Goal: Task Accomplishment & Management: Complete application form

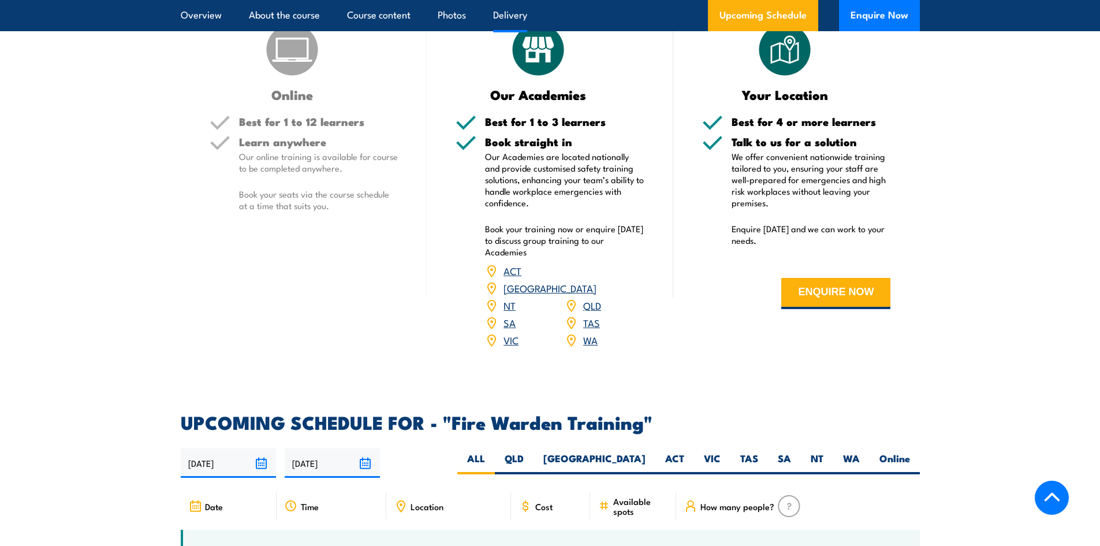
scroll to position [1732, 0]
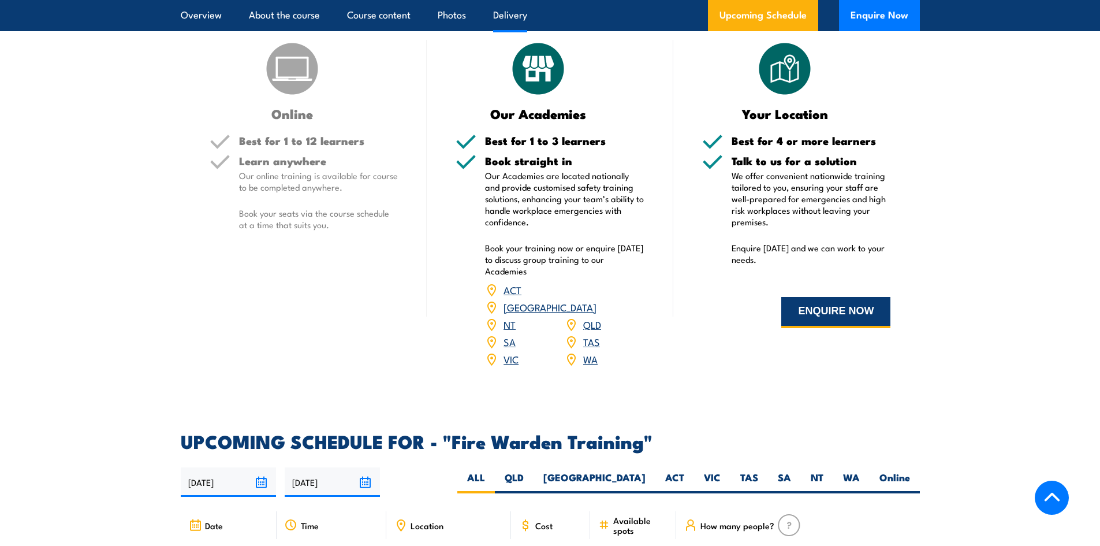
click at [841, 306] on button "ENQUIRE NOW" at bounding box center [835, 312] width 109 height 31
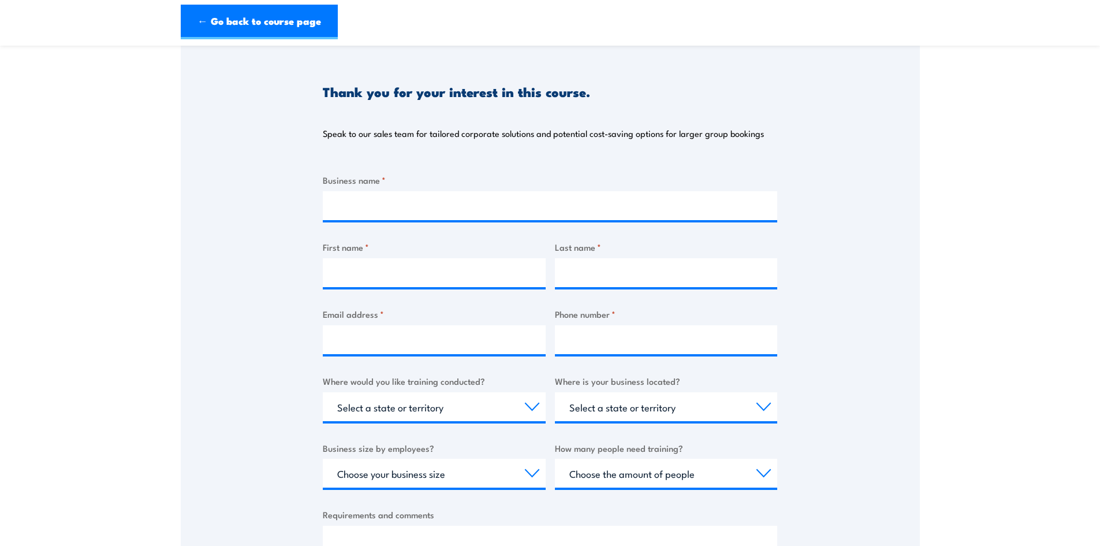
scroll to position [231, 0]
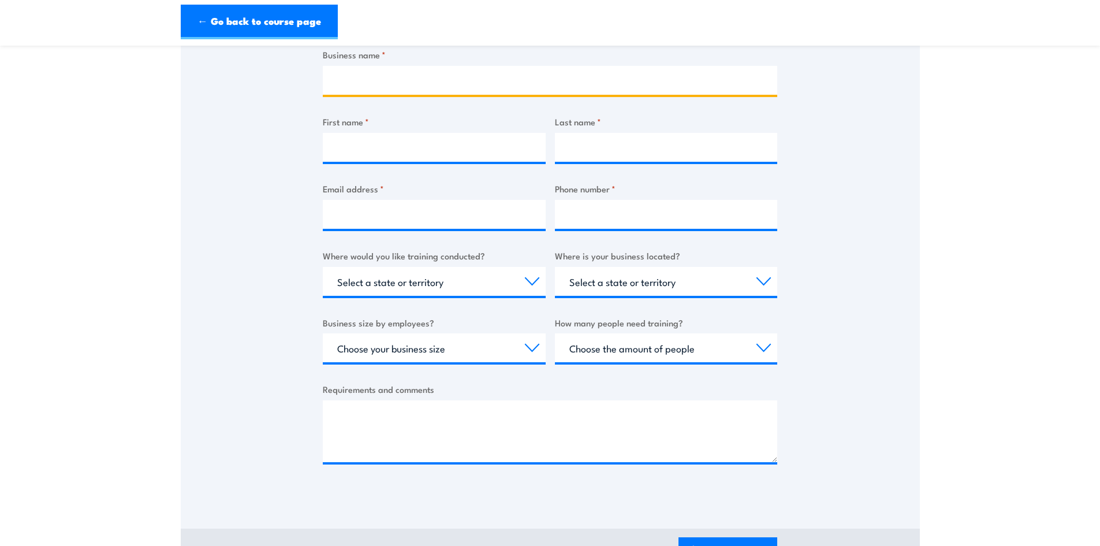
click at [358, 70] on input "Business name *" at bounding box center [550, 80] width 454 height 29
type input "Meshcrete Sydney Pty Ltd"
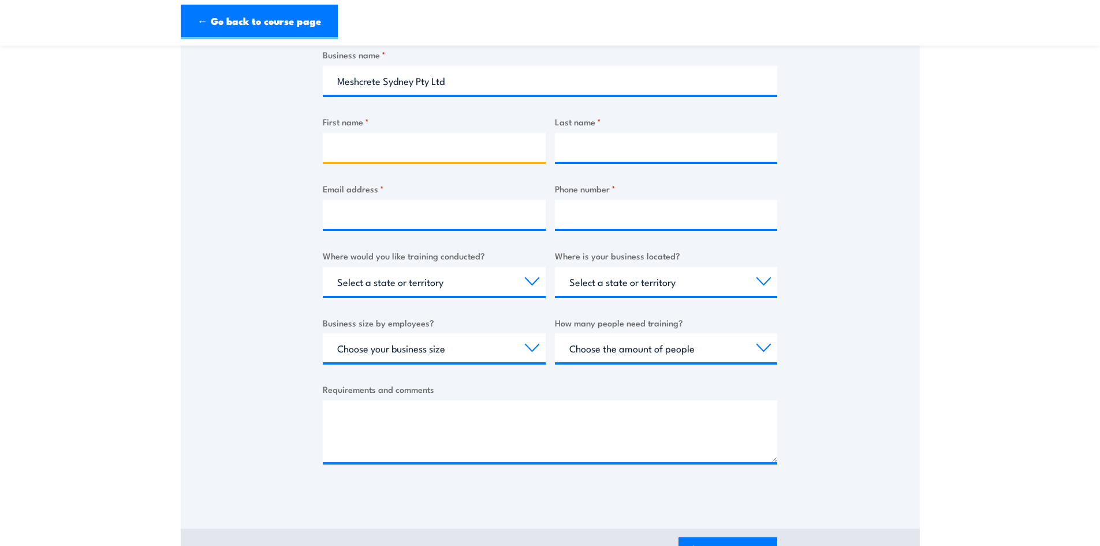
click at [442, 151] on input "First name *" at bounding box center [434, 147] width 223 height 29
type input "Izhaan"
click at [637, 152] on input "Last name *" at bounding box center [666, 147] width 223 height 29
type input "Nadeem"
click at [455, 206] on input "Email address *" at bounding box center [434, 214] width 223 height 29
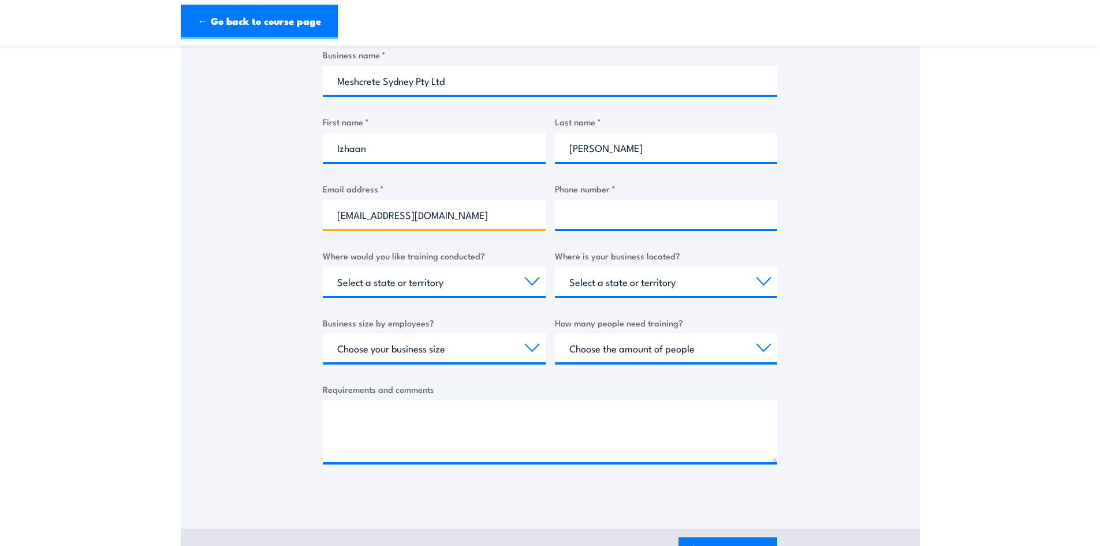
type input "izhaann@meshcrete.com.au"
click at [619, 212] on input "Phone number *" at bounding box center [666, 214] width 223 height 29
type input "0296432846"
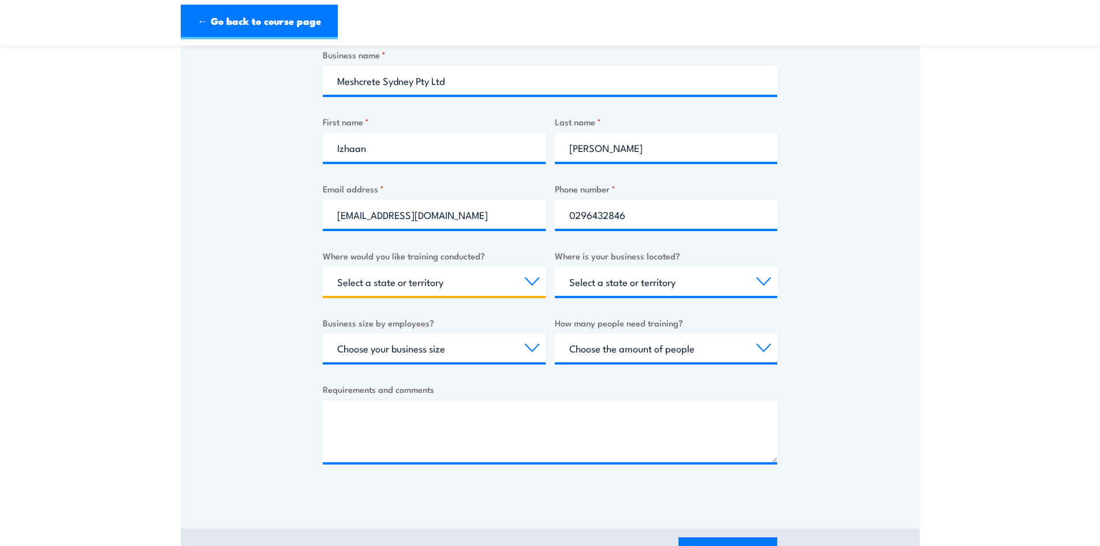
drag, startPoint x: 391, startPoint y: 283, endPoint x: 391, endPoint y: 289, distance: 6.4
click at [391, 283] on select "Select a state or territory Nationally - multiple locations QLD NSW VIC SA ACT …" at bounding box center [434, 281] width 223 height 29
select select "[GEOGRAPHIC_DATA]"
click at [323, 267] on select "Select a state or territory Nationally - multiple locations QLD NSW VIC SA ACT …" at bounding box center [434, 281] width 223 height 29
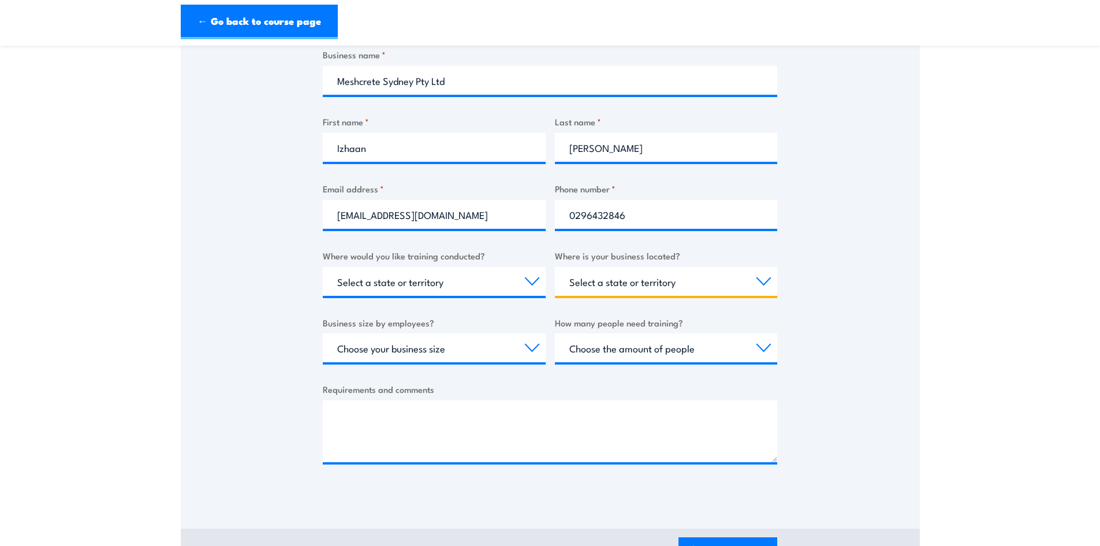
click at [702, 294] on select "Select a state or territory QLD NSW VIC SA ACT WA TAS NT" at bounding box center [666, 281] width 223 height 29
select select "[GEOGRAPHIC_DATA]"
click at [555, 267] on select "Select a state or territory QLD NSW VIC SA ACT WA TAS NT" at bounding box center [666, 281] width 223 height 29
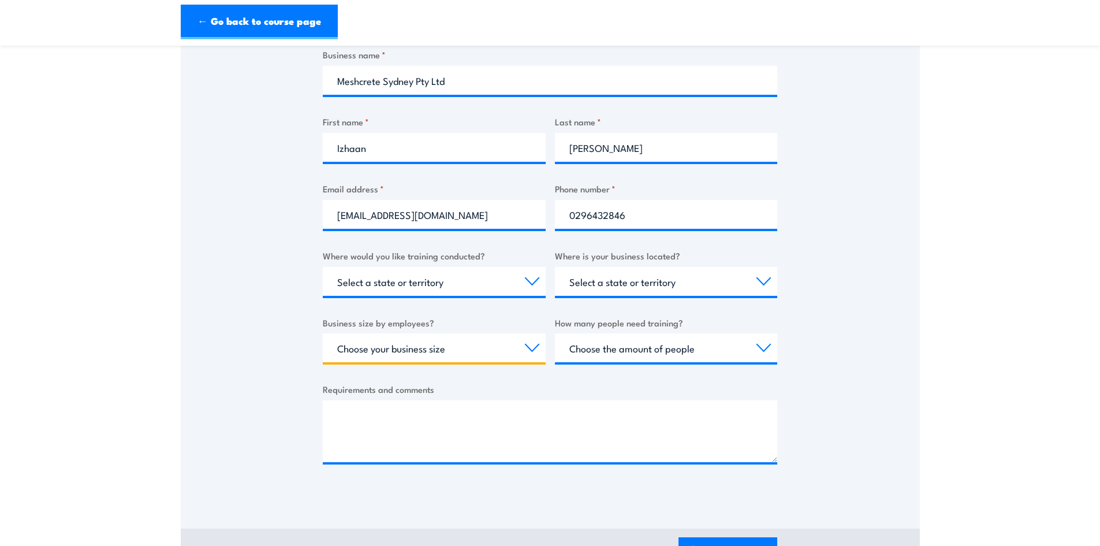
click at [434, 357] on select "Choose your business size 1 to 19 20 to 199 200+" at bounding box center [434, 347] width 223 height 29
select select "20 to 199"
click at [323, 333] on select "Choose your business size 1 to 19 20 to 199 200+" at bounding box center [434, 347] width 223 height 29
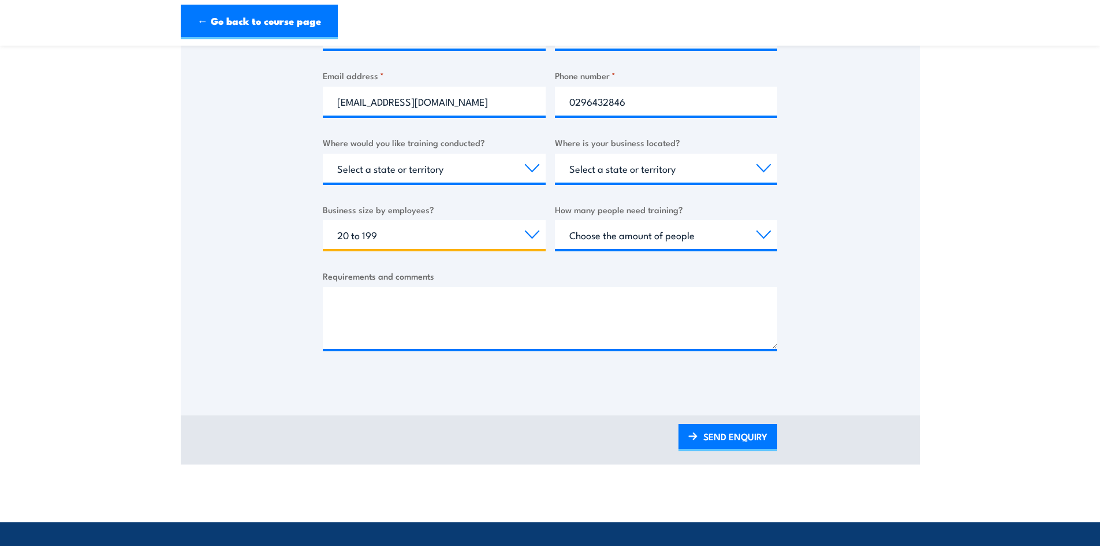
scroll to position [346, 0]
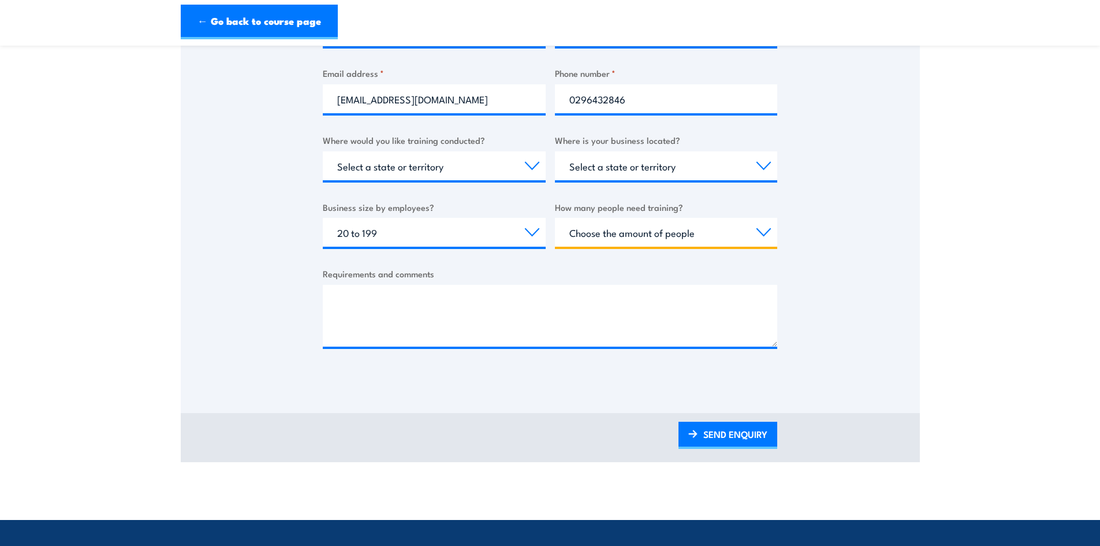
click at [631, 237] on select "Choose the amount of people 1 to 4 5 to 19 20+" at bounding box center [666, 232] width 223 height 29
select select "5 to 19"
click at [555, 218] on select "Choose the amount of people 1 to 4 5 to 19 20+" at bounding box center [666, 232] width 223 height 29
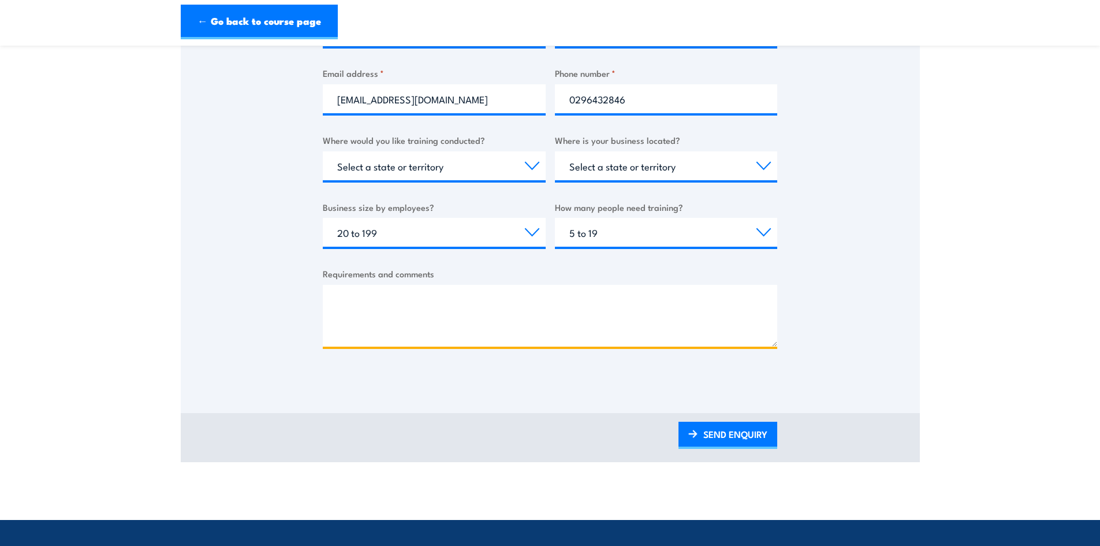
click at [439, 297] on textarea "Requirements and comments" at bounding box center [550, 316] width 454 height 62
paste textarea "Hi [Recipient’s Name], I am reaching out to request a quotation for the followi…"
drag, startPoint x: 446, startPoint y: 304, endPoint x: 325, endPoint y: 310, distance: 121.4
click at [325, 310] on textarea "Hi [Recipient’s Name], I am reaching out to request a quotation for the followi…" at bounding box center [550, 316] width 454 height 62
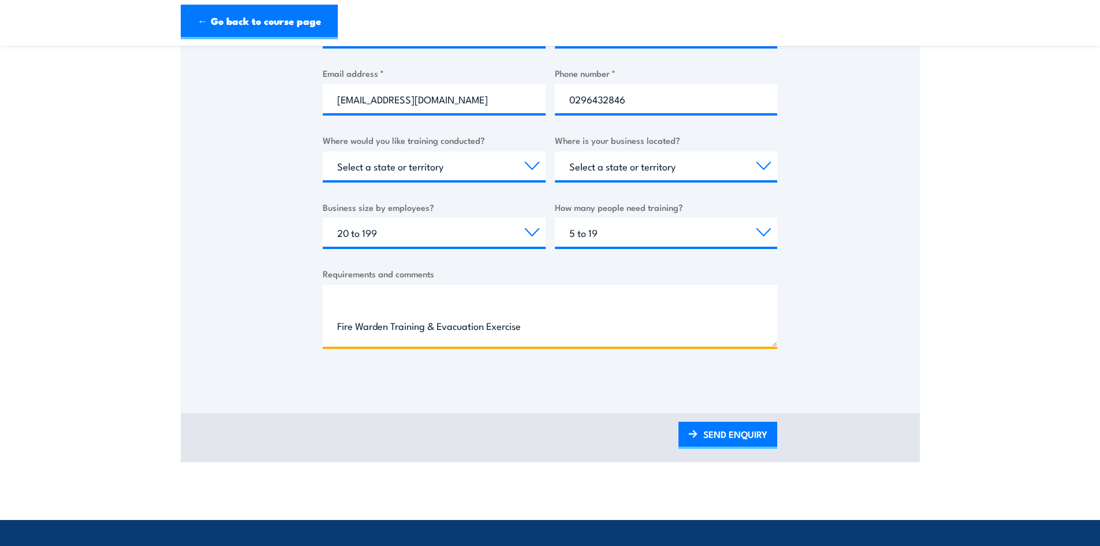
scroll to position [58, 0]
click at [335, 297] on textarea "I am reaching out to request a quotation for the following training services fo…" at bounding box center [550, 316] width 454 height 62
click at [332, 328] on textarea "I am reaching out to request a quotation for the following training services fo…" at bounding box center [550, 316] width 454 height 62
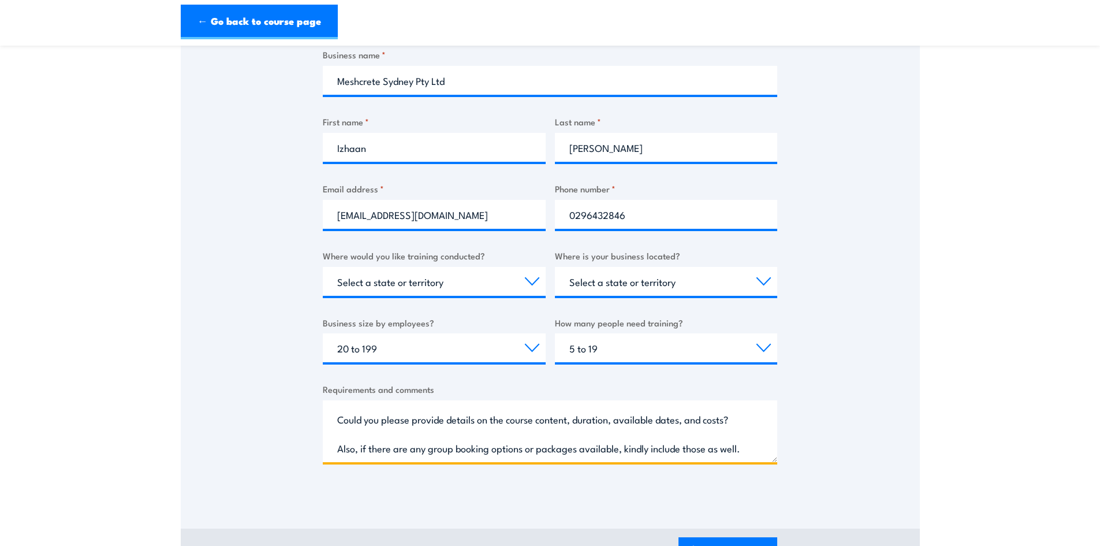
scroll to position [346, 0]
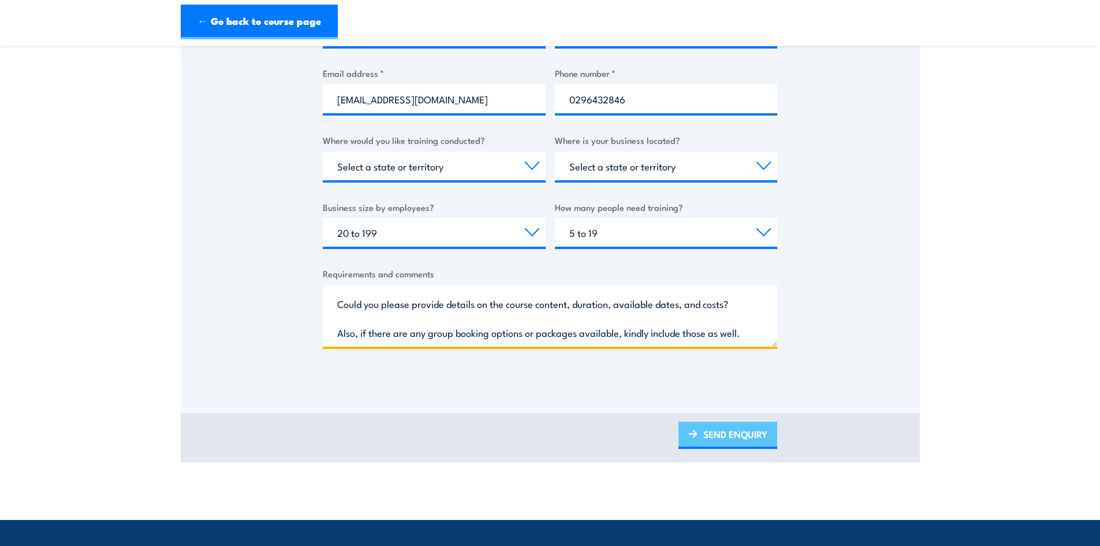
type textarea "I am reaching out to request a quotation for the following training services fo…"
click at [722, 425] on link "SEND ENQUIRY" at bounding box center [727, 435] width 99 height 27
click at [740, 435] on link "SEND ENQUIRY" at bounding box center [727, 435] width 99 height 27
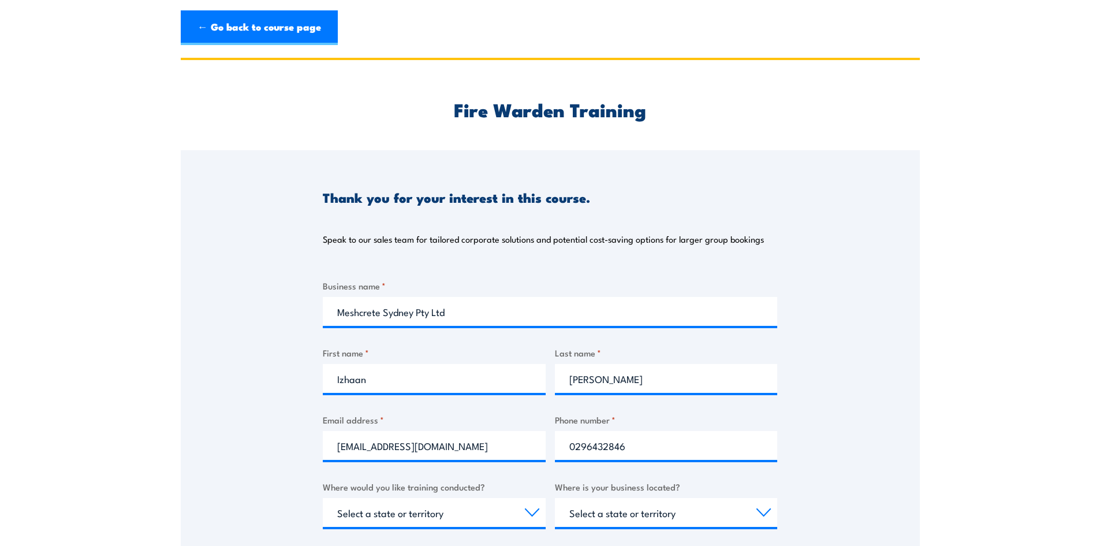
scroll to position [0, 0]
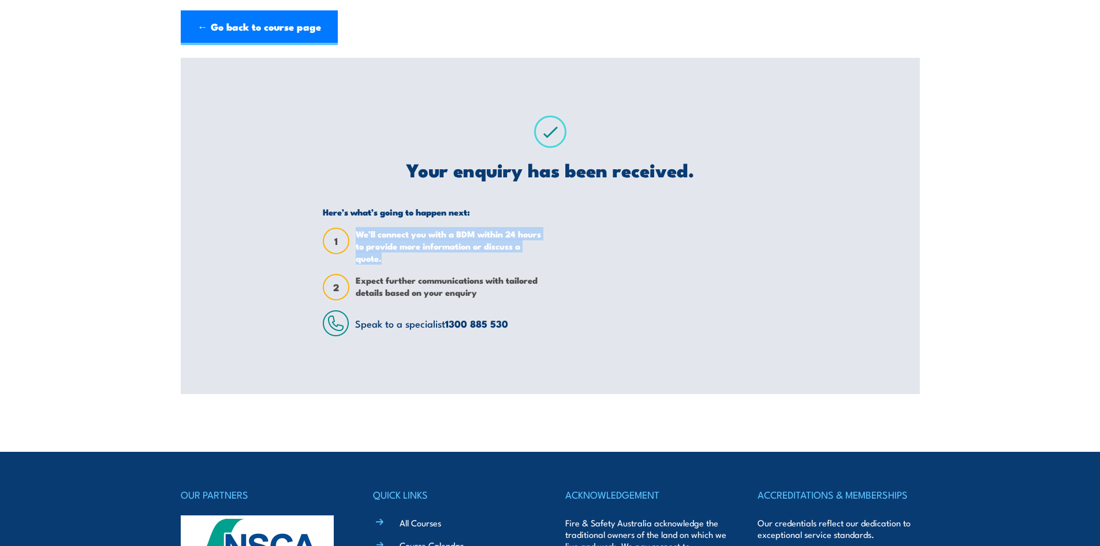
drag, startPoint x: 406, startPoint y: 254, endPoint x: 357, endPoint y: 225, distance: 57.4
click at [357, 225] on div "Here’s what’s going to happen next: 1 We’ll connect you with a BDM within 24 ho…" at bounding box center [432, 271] width 219 height 130
drag, startPoint x: 503, startPoint y: 297, endPoint x: 405, endPoint y: 300, distance: 97.6
click at [405, 300] on span "Expect further communications with tailored details based on your enquiry" at bounding box center [449, 287] width 186 height 27
click at [554, 330] on div "Here’s what’s going to happen next: 1 We’ll connect you with a BDM within 24 ho…" at bounding box center [550, 271] width 454 height 130
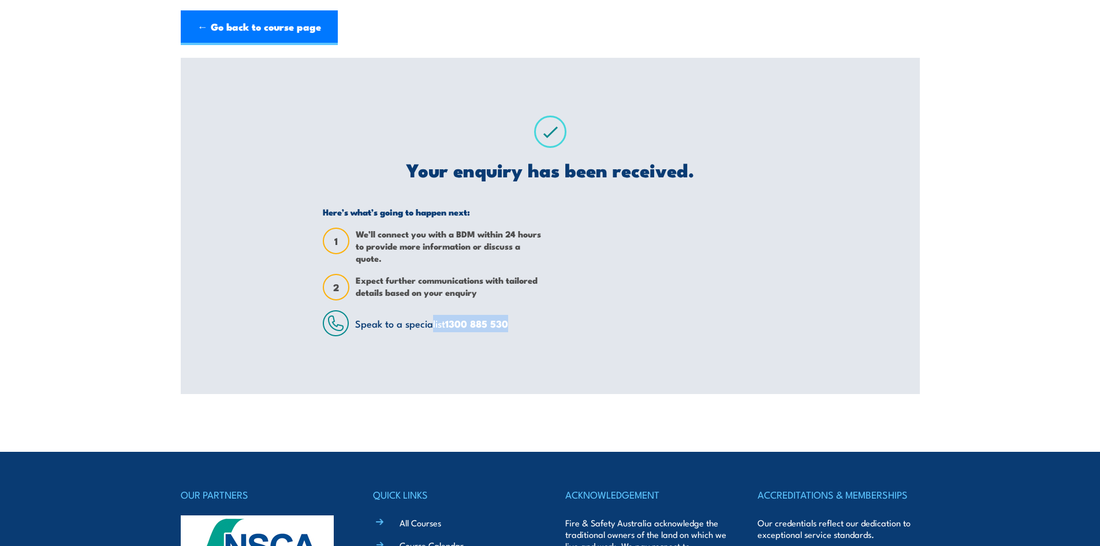
drag, startPoint x: 531, startPoint y: 326, endPoint x: 430, endPoint y: 314, distance: 101.2
click at [430, 314] on div "Speak to a specialist 1300 885 530" at bounding box center [432, 323] width 219 height 26
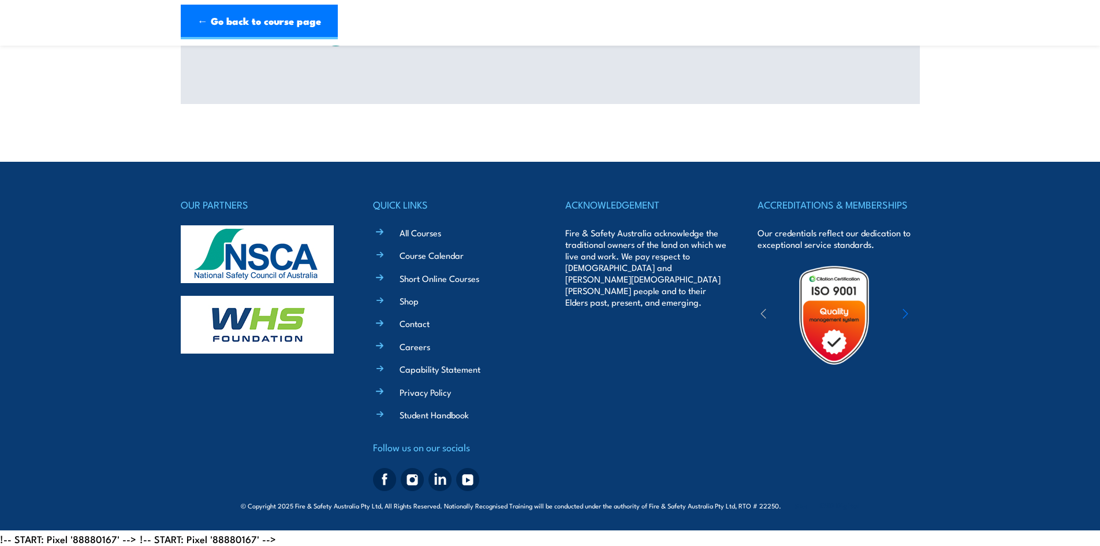
scroll to position [292, 0]
